Goal: Transaction & Acquisition: Book appointment/travel/reservation

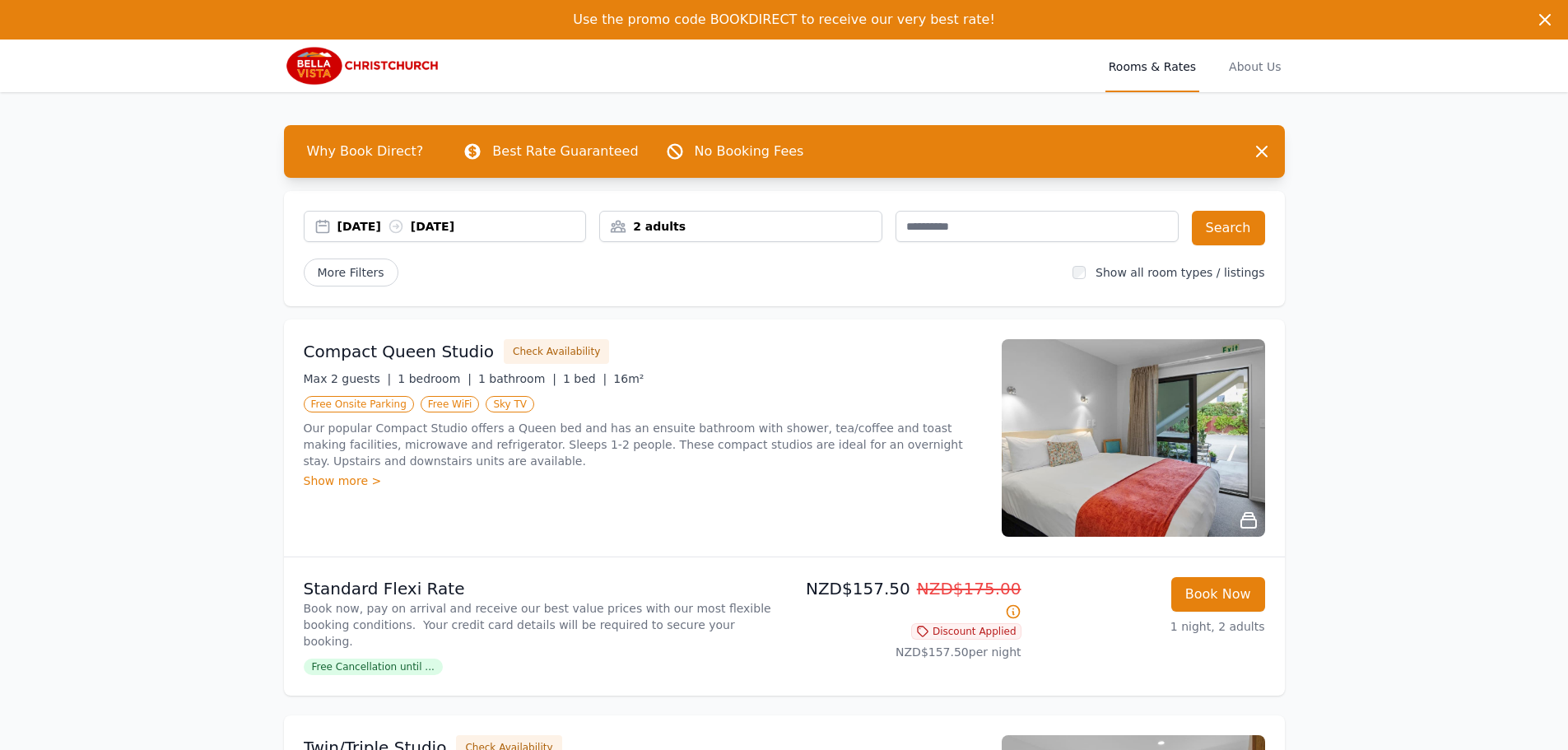
click at [406, 224] on div "[DATE] [DATE]" at bounding box center [462, 225] width 248 height 16
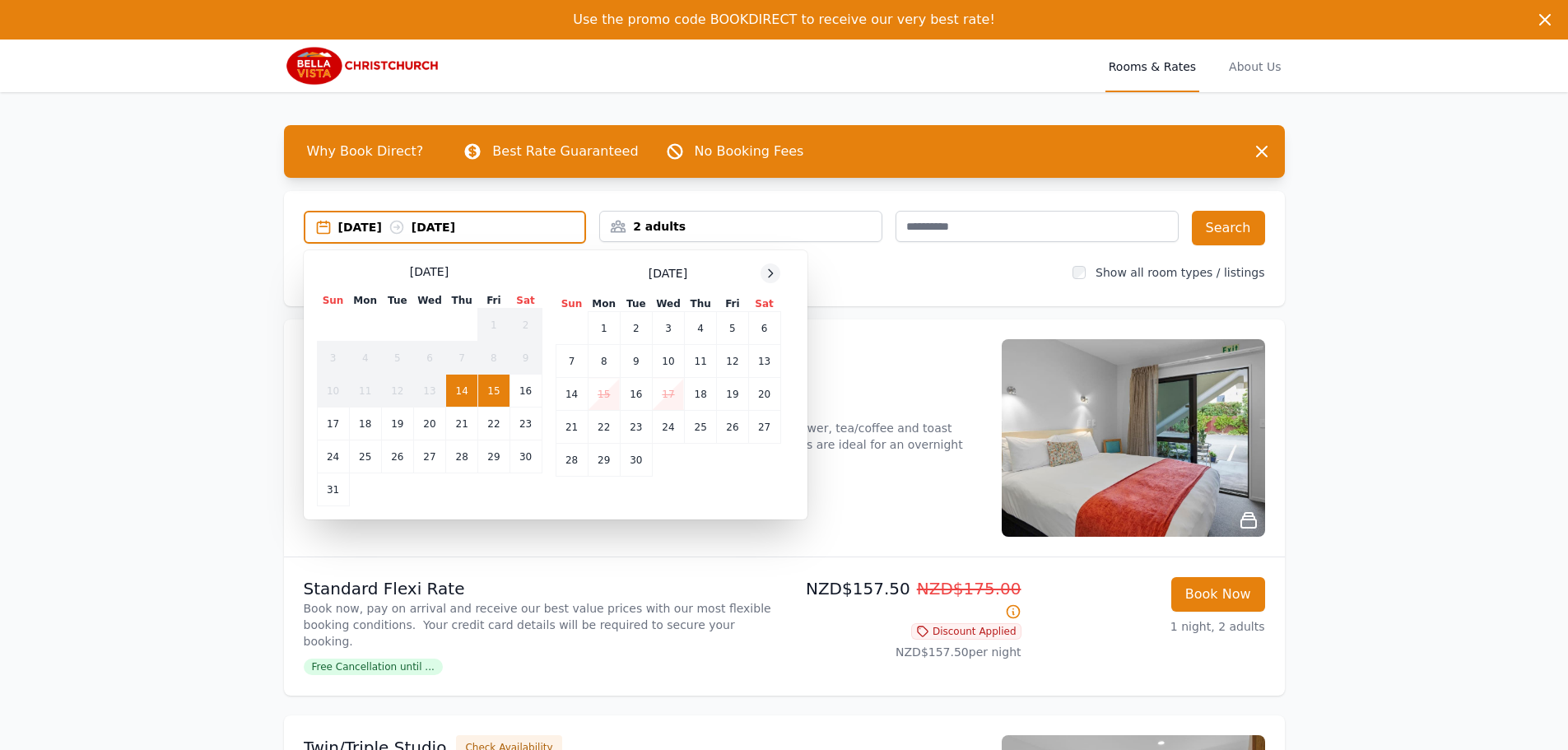
click at [778, 279] on div at bounding box center [770, 273] width 20 height 20
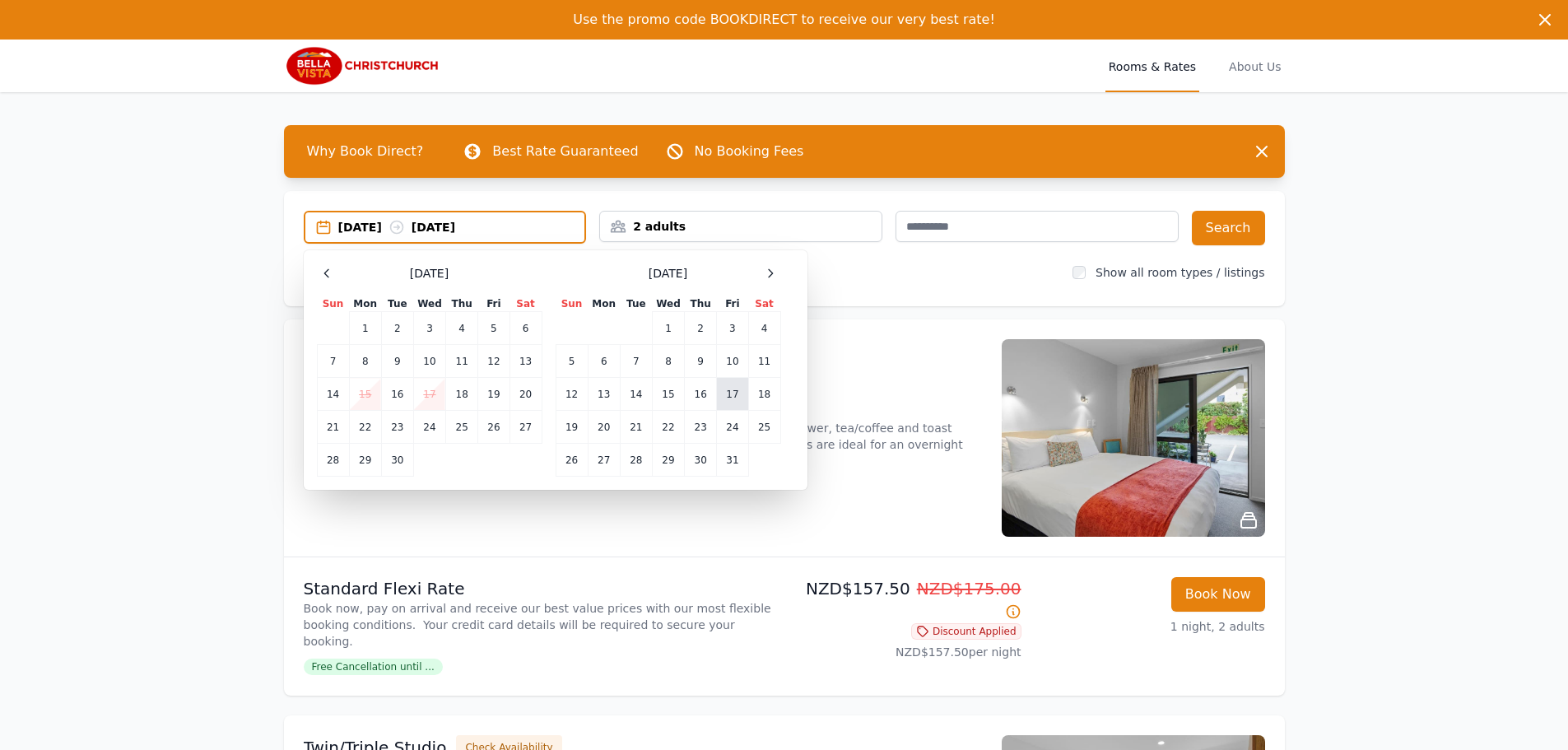
click at [722, 390] on td "17" at bounding box center [732, 394] width 32 height 32
click at [760, 396] on td "18" at bounding box center [764, 394] width 32 height 32
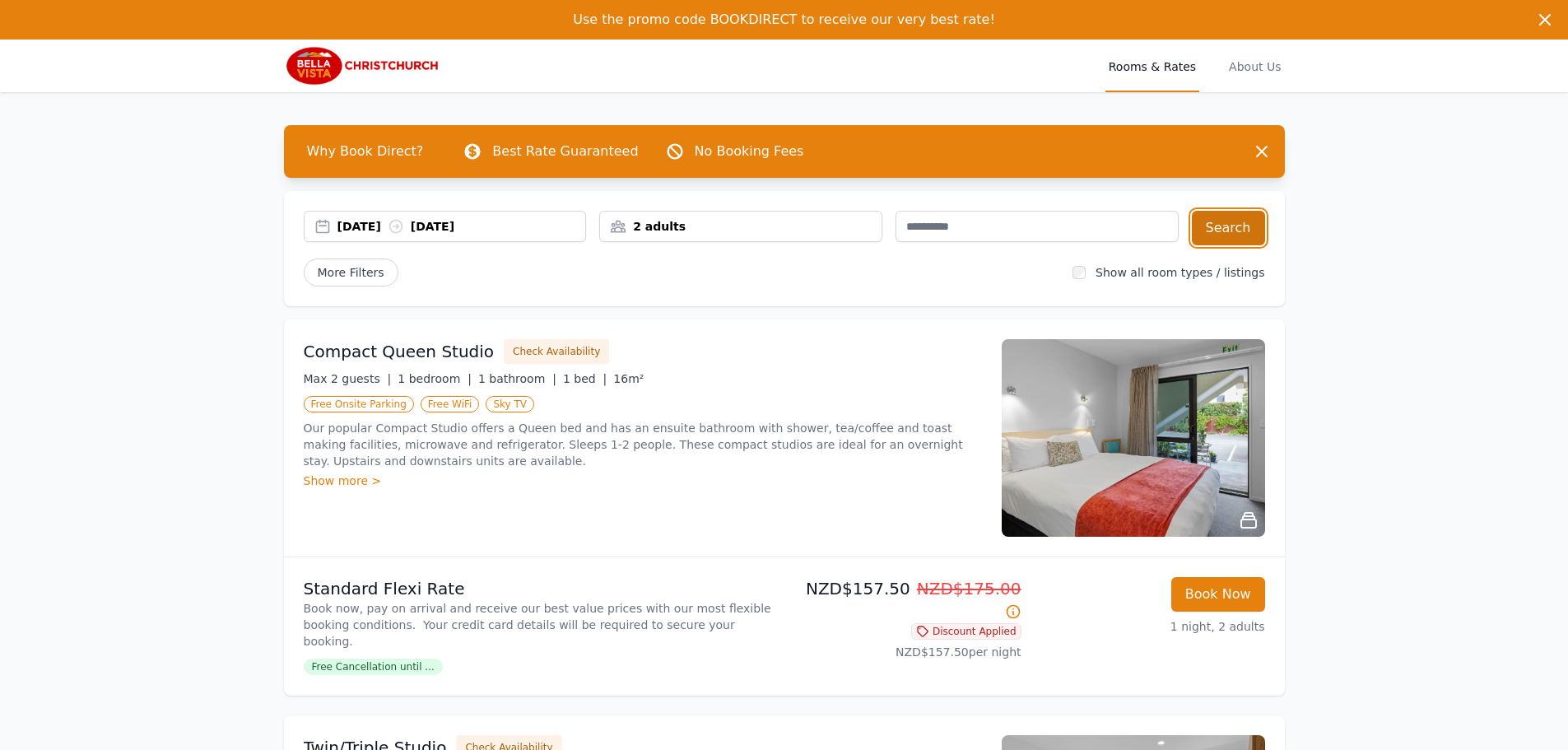
click at [1246, 222] on button "Search" at bounding box center [1229, 228] width 74 height 34
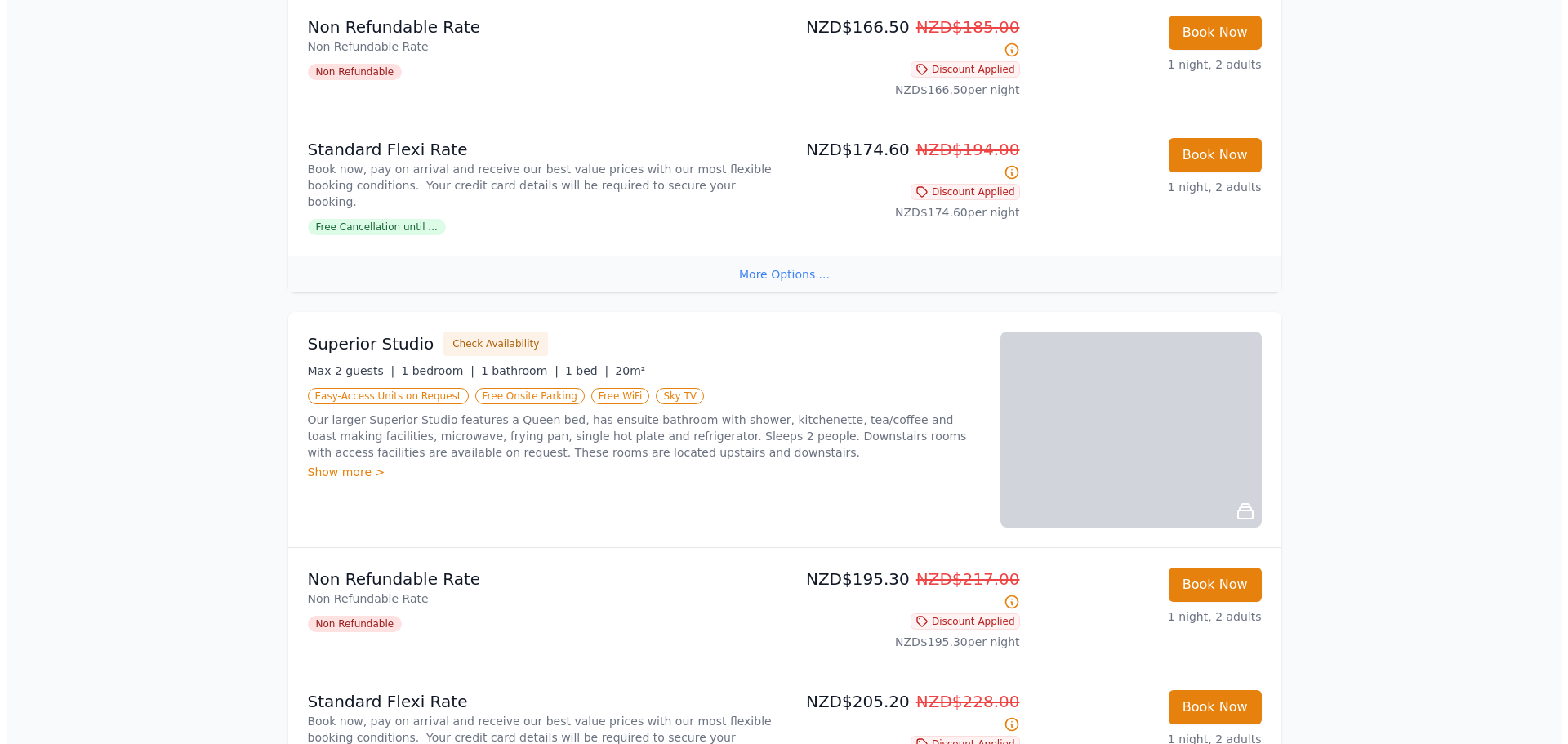
scroll to position [653, 0]
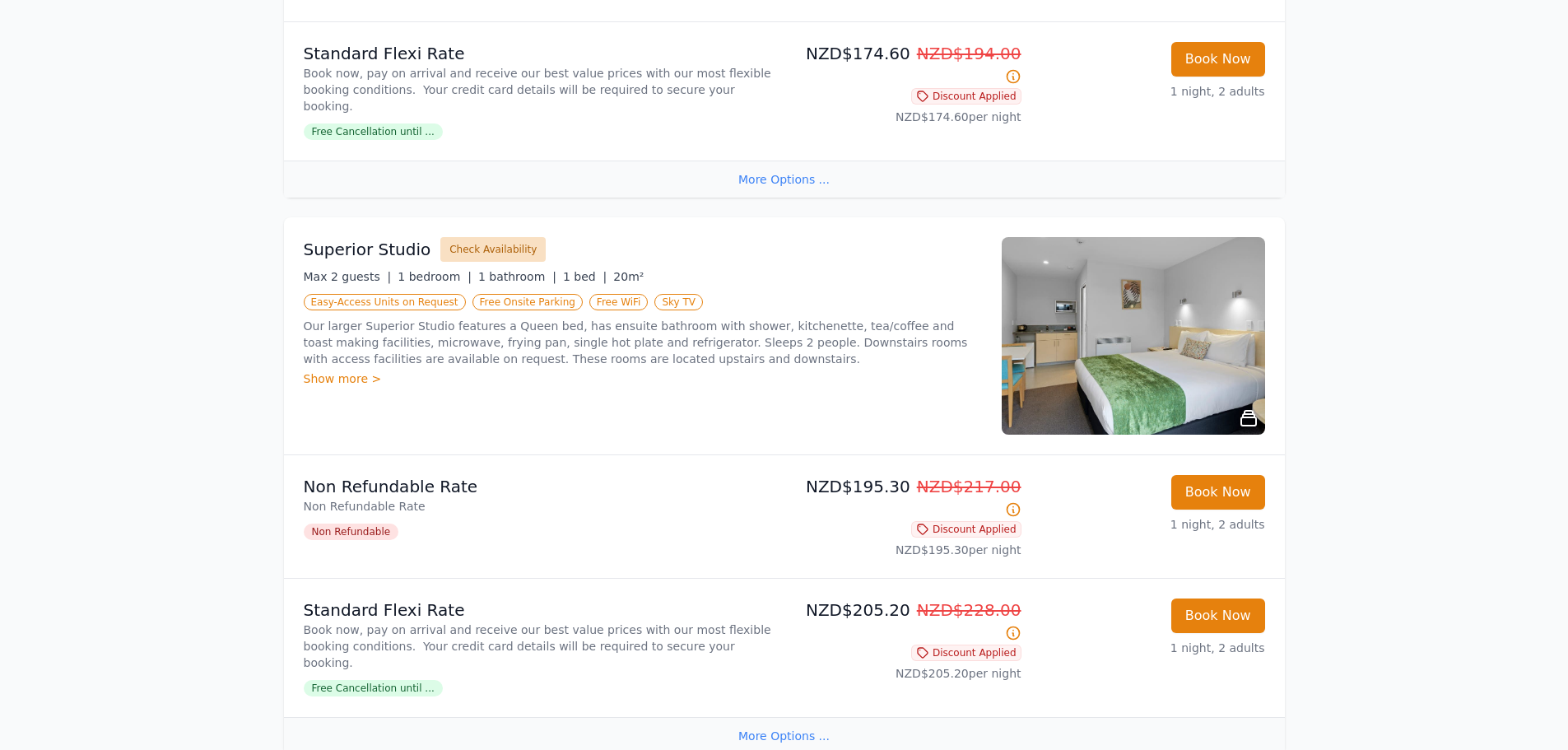
click at [449, 237] on button "Check Availability" at bounding box center [493, 249] width 105 height 25
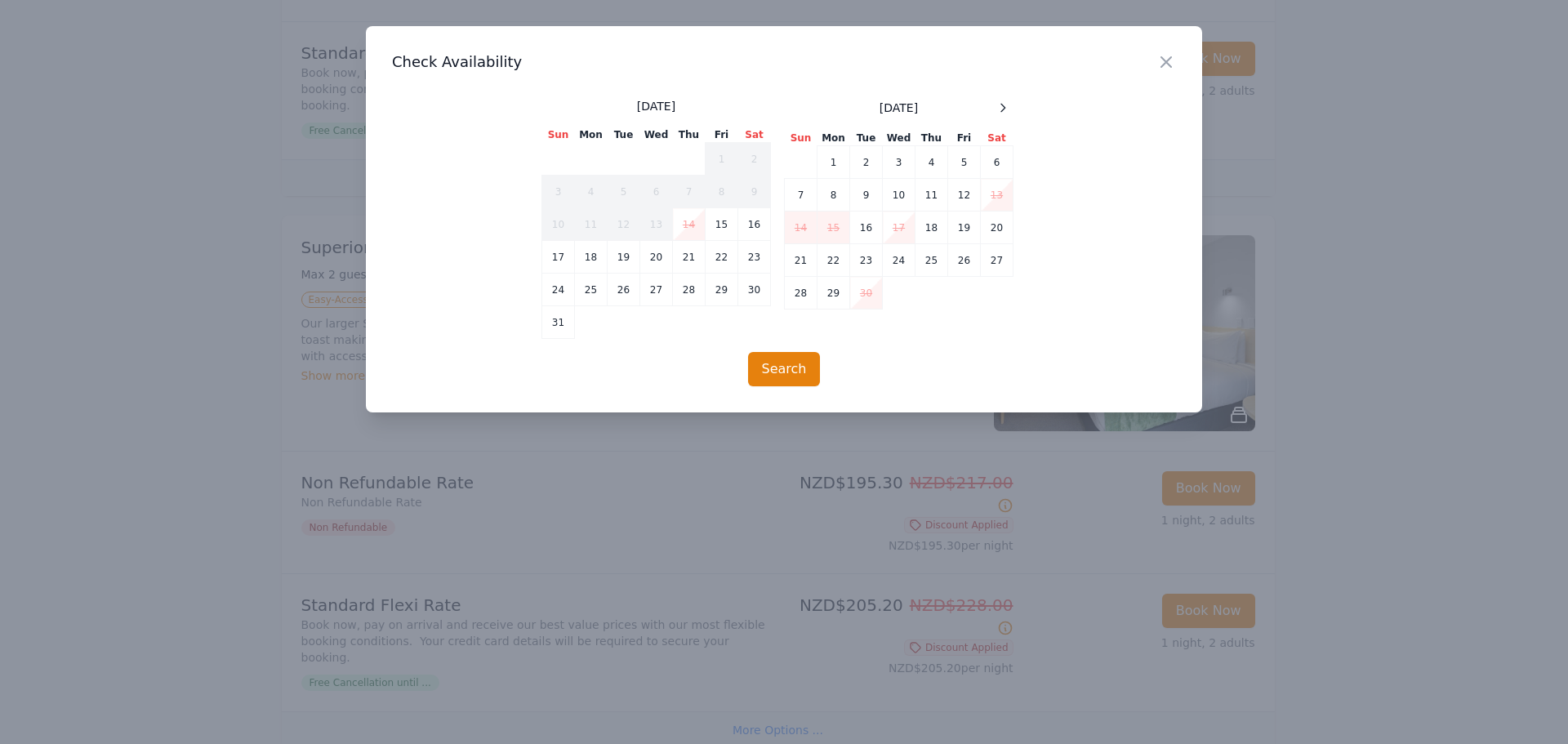
click at [898, 222] on td "17" at bounding box center [899, 227] width 32 height 32
click at [937, 225] on td "18" at bounding box center [932, 227] width 32 height 32
click at [788, 366] on button "Search" at bounding box center [784, 369] width 73 height 34
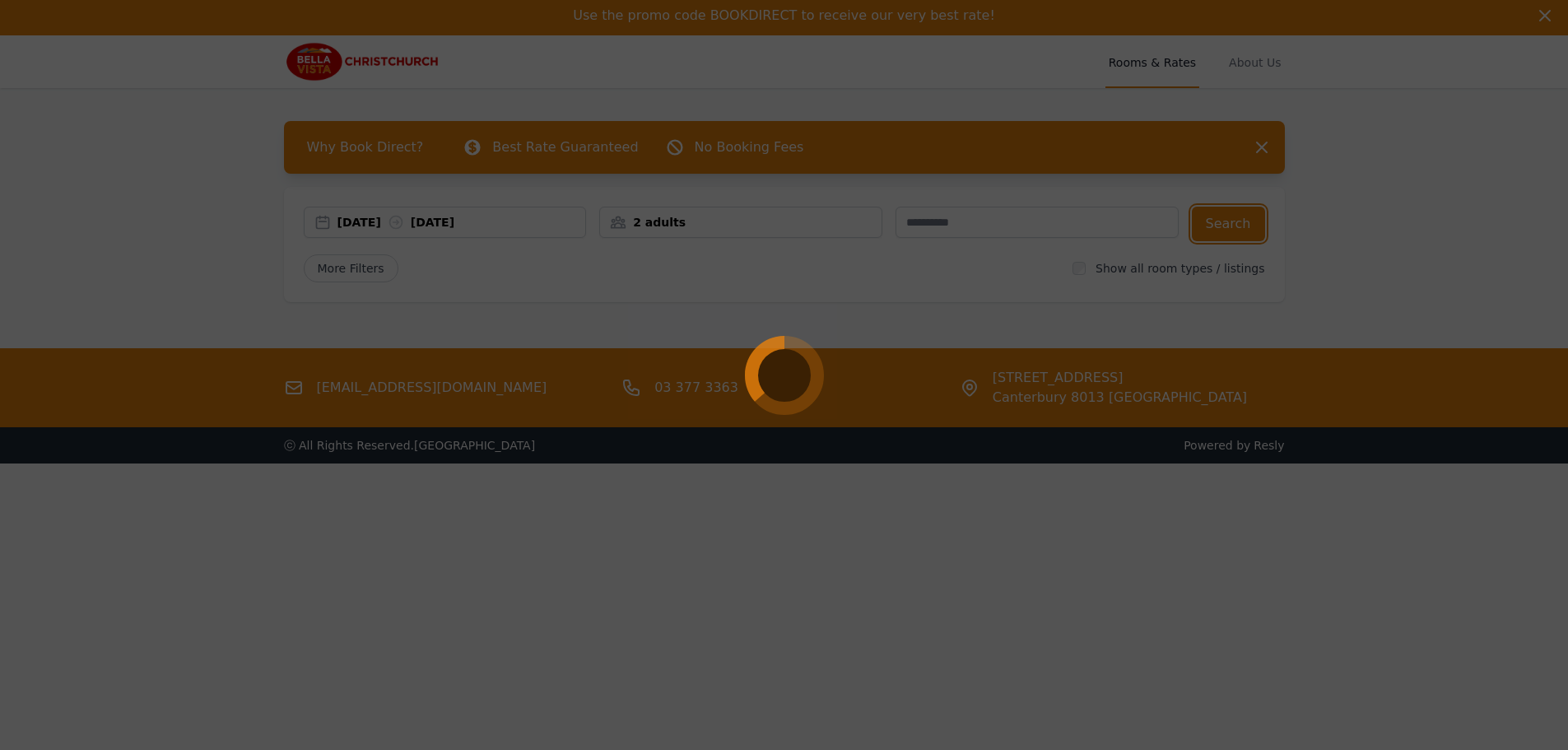
scroll to position [0, 0]
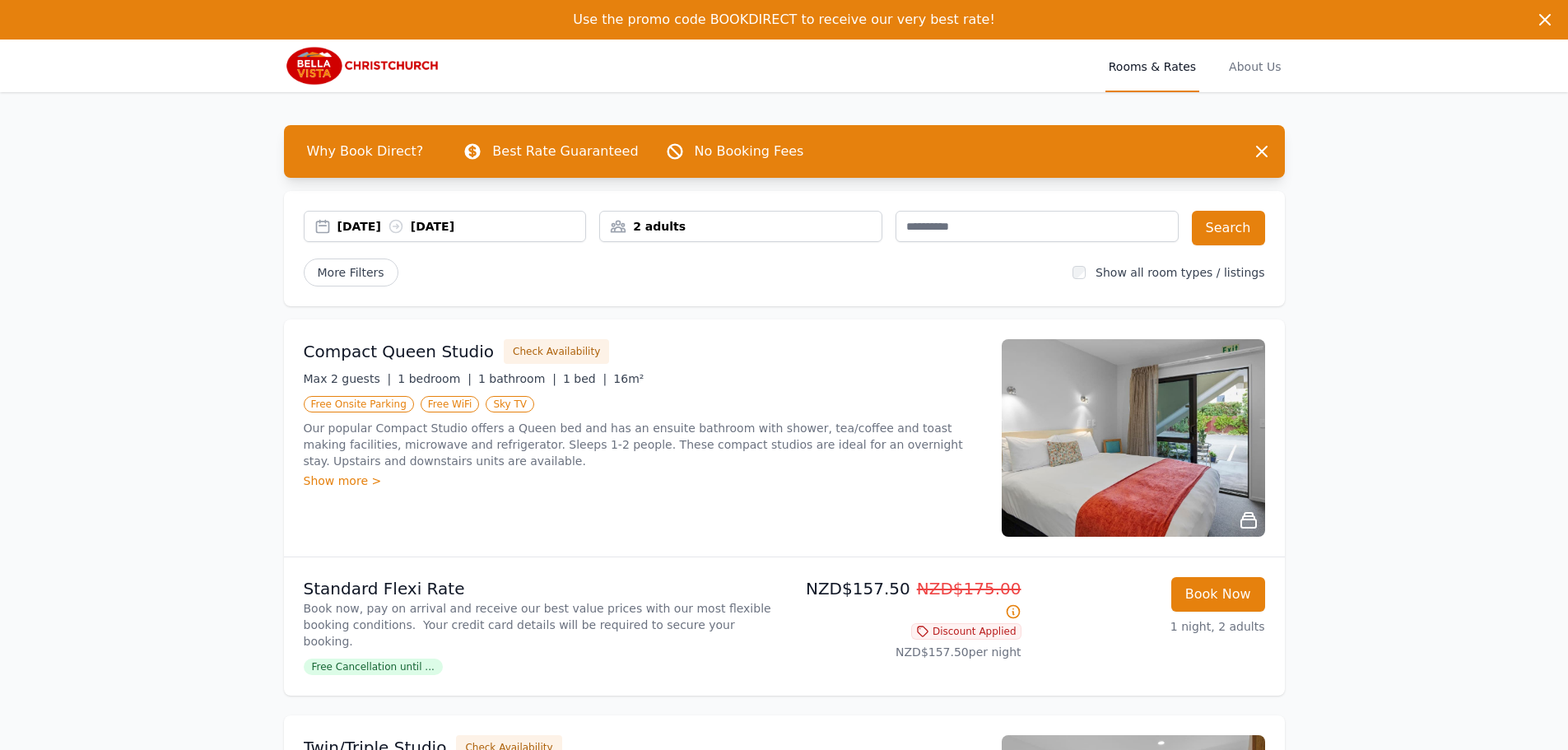
click at [396, 221] on div "[DATE] [DATE]" at bounding box center [462, 225] width 248 height 16
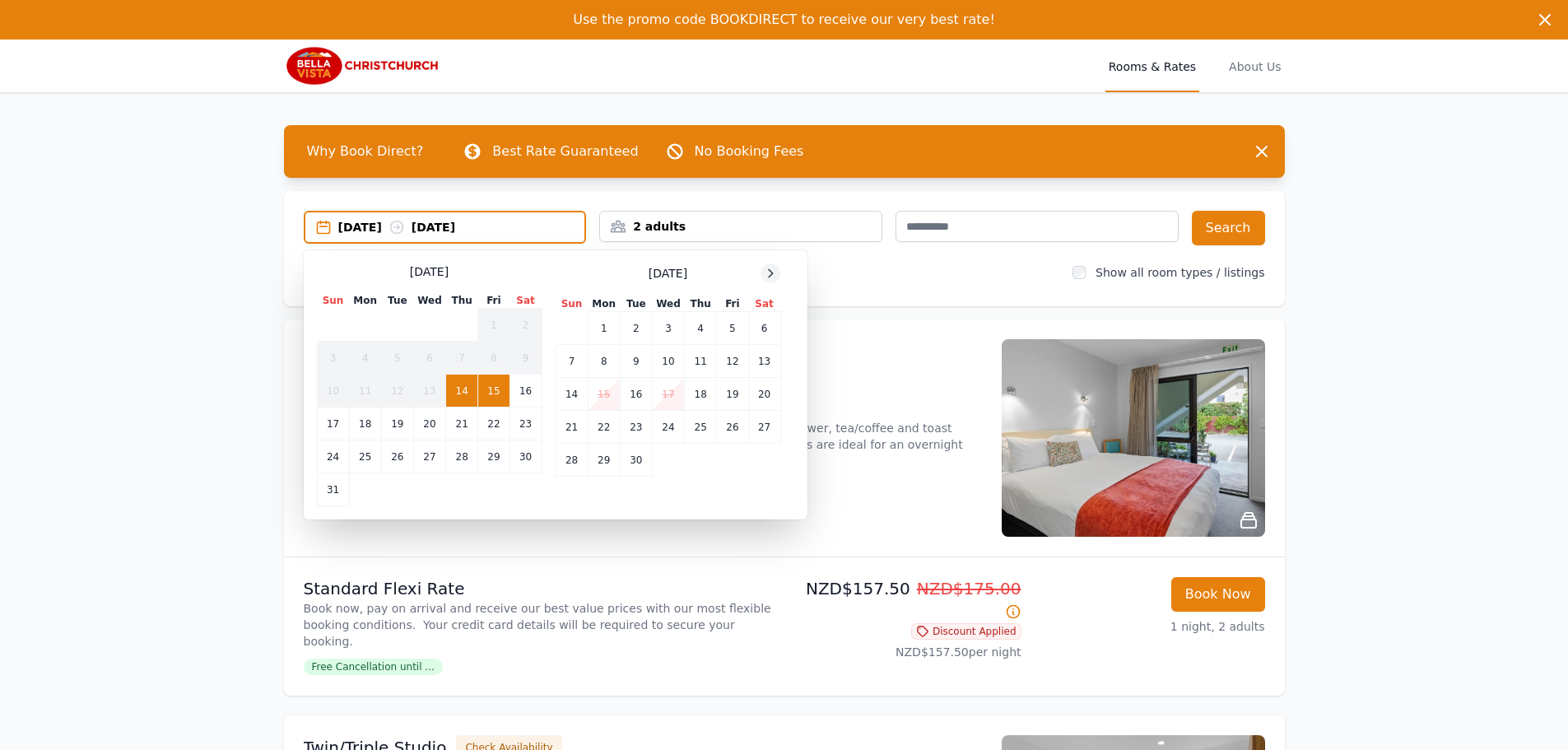
click at [774, 277] on icon at bounding box center [771, 273] width 13 height 13
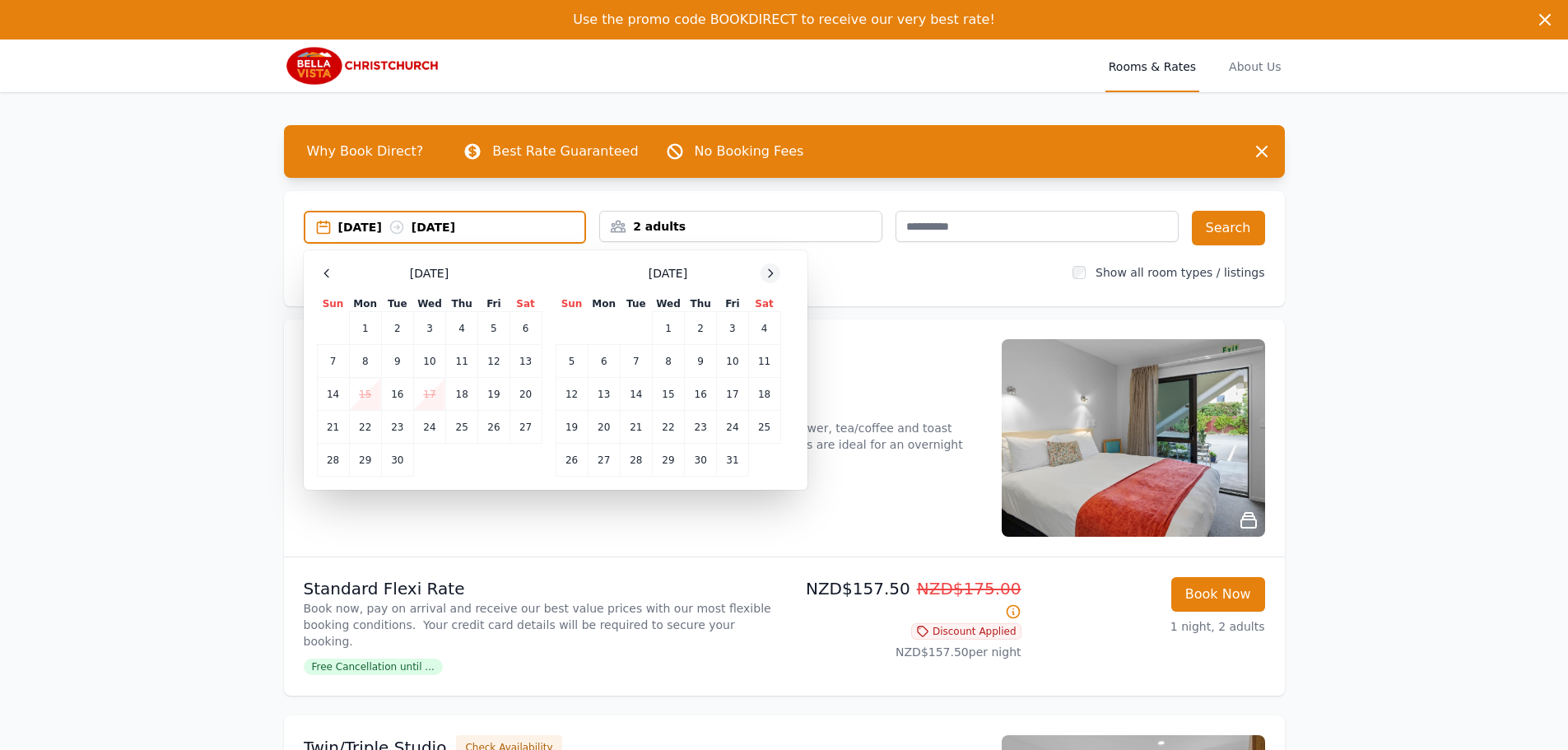
click at [774, 277] on icon at bounding box center [771, 273] width 13 height 13
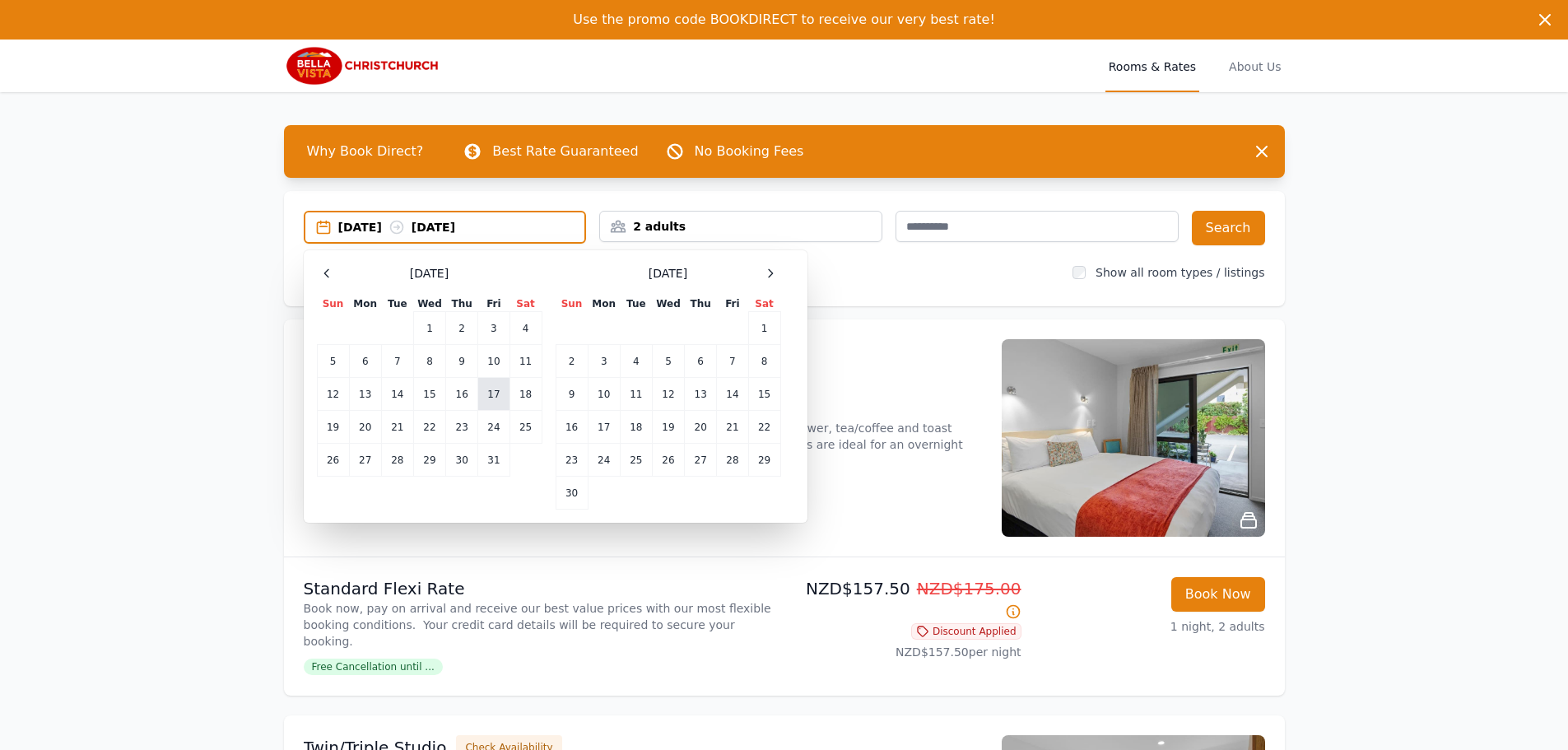
click at [488, 390] on td "17" at bounding box center [494, 394] width 32 height 32
click at [336, 427] on td "19" at bounding box center [333, 427] width 32 height 32
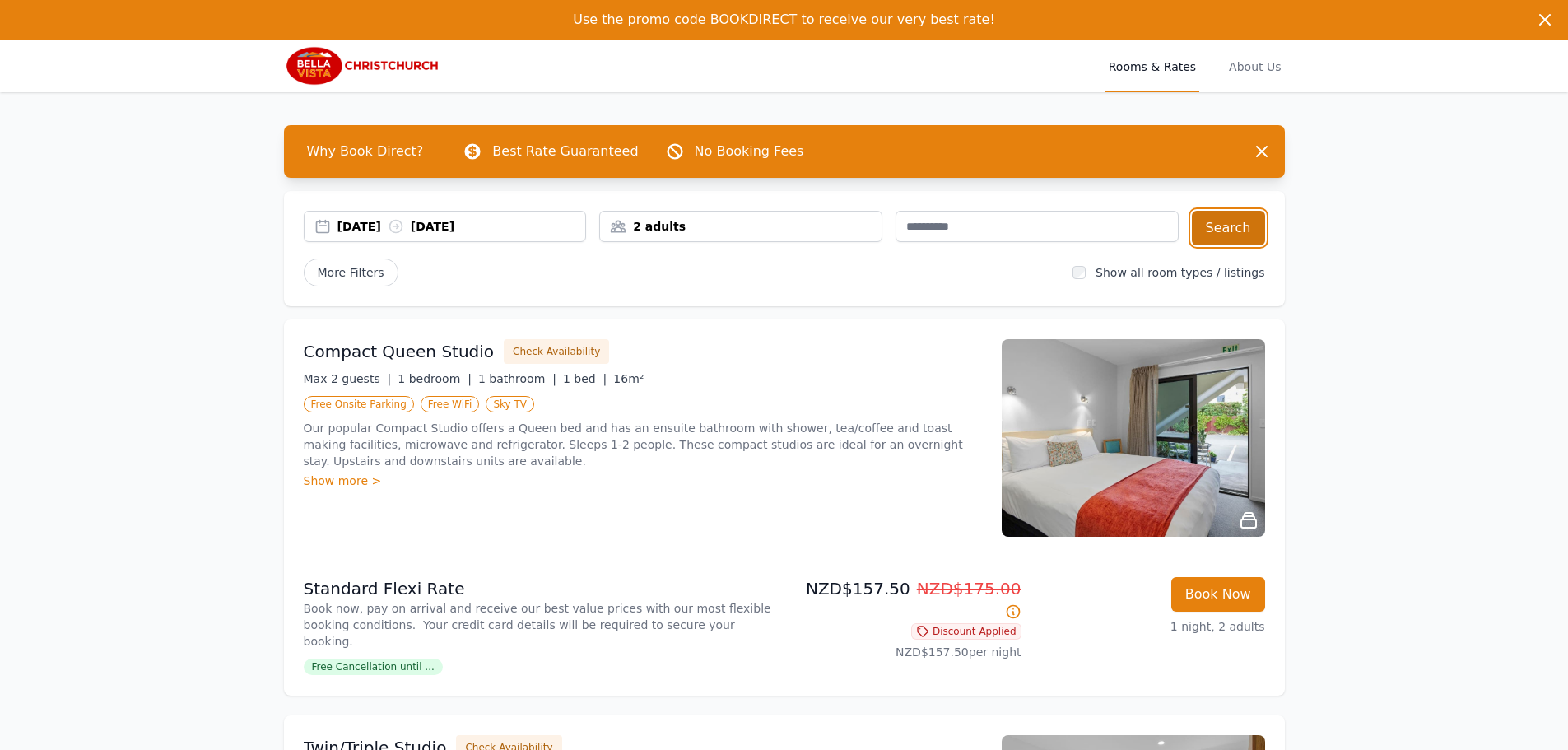
click at [1237, 238] on button "Search" at bounding box center [1229, 228] width 74 height 34
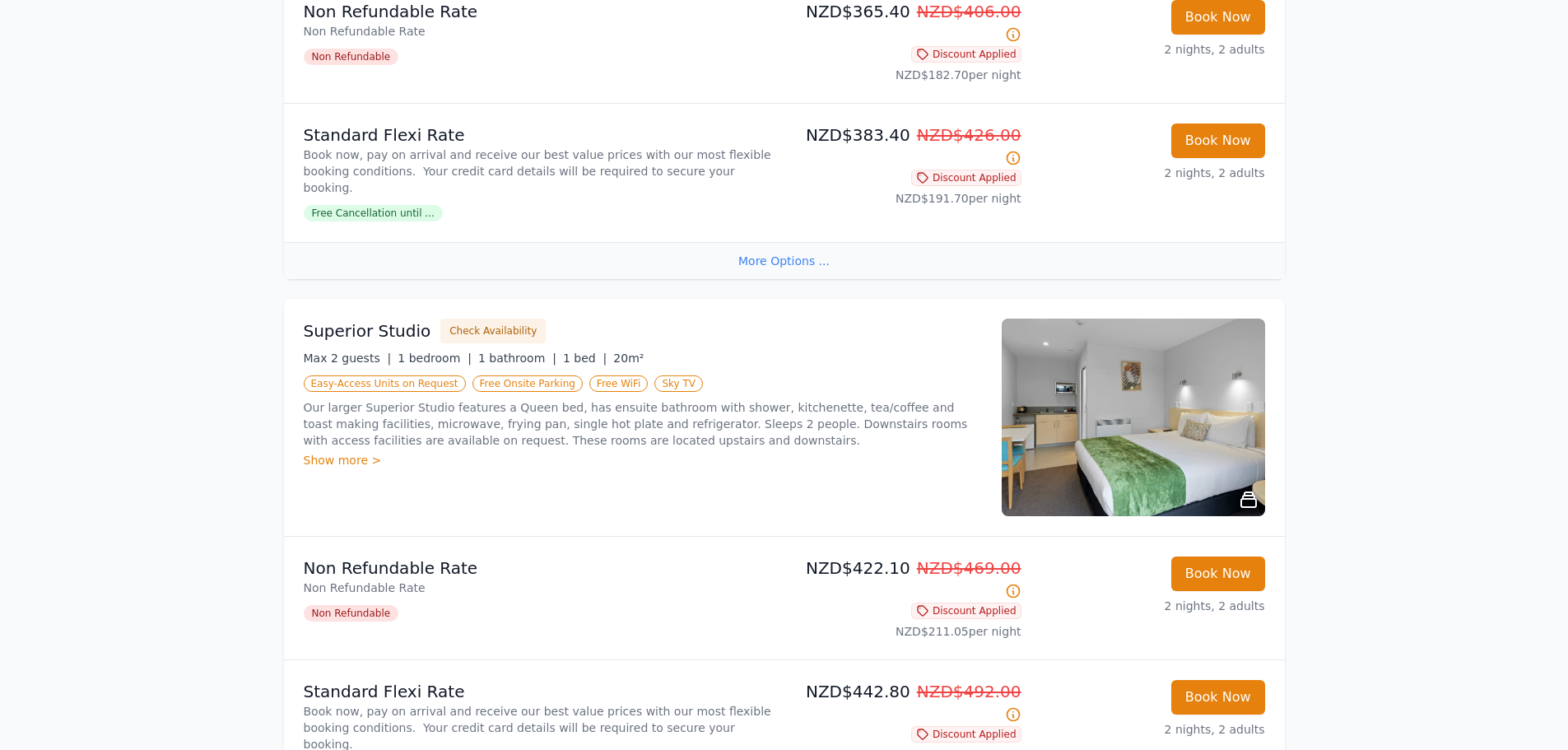
scroll to position [658, 0]
